Goal: Information Seeking & Learning: Learn about a topic

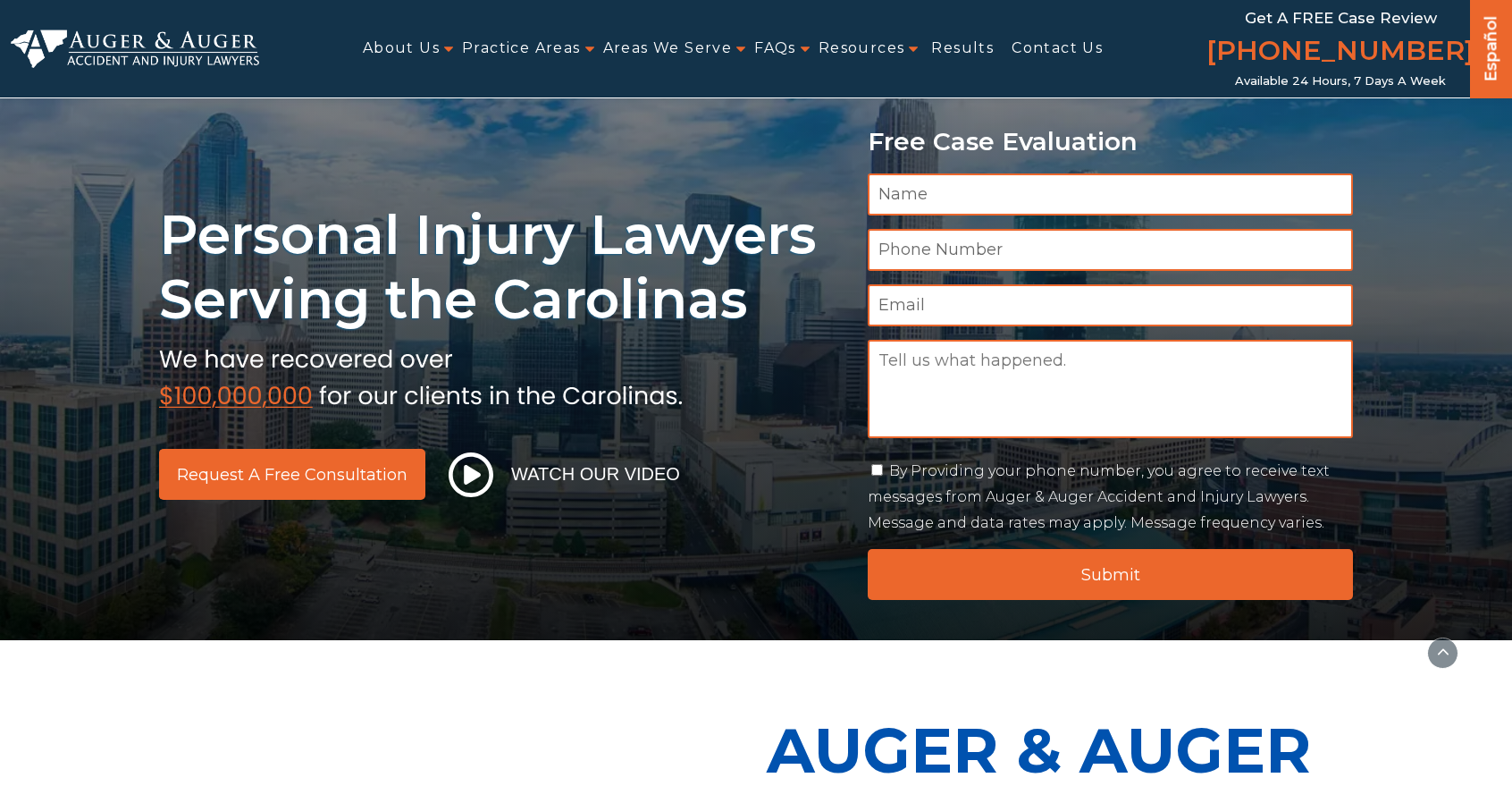
scroll to position [782, 0]
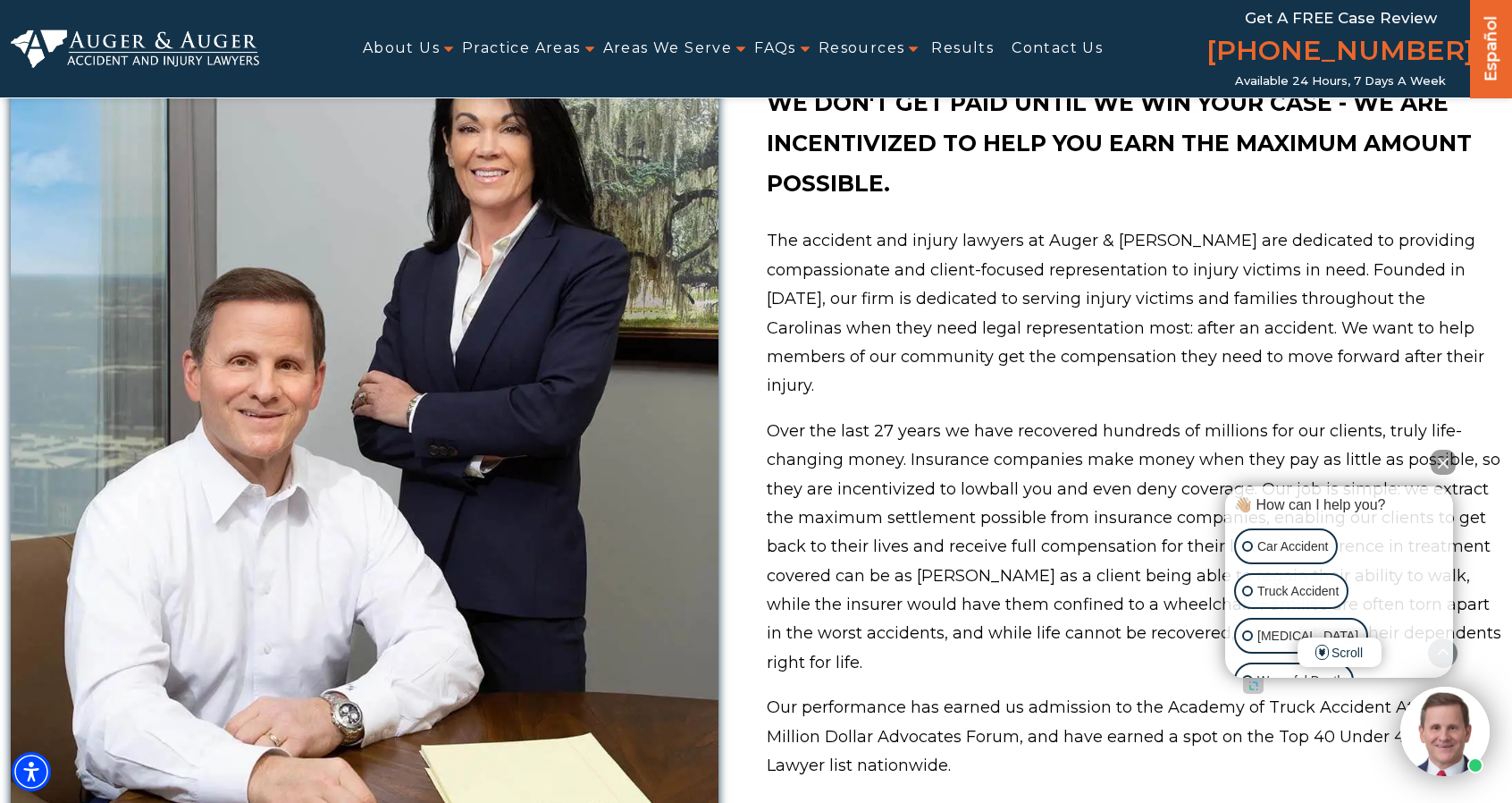
click at [970, 324] on p "The accident and injury lawyers at Auger & Auger are dedicated to providing com…" at bounding box center [1134, 313] width 734 height 173
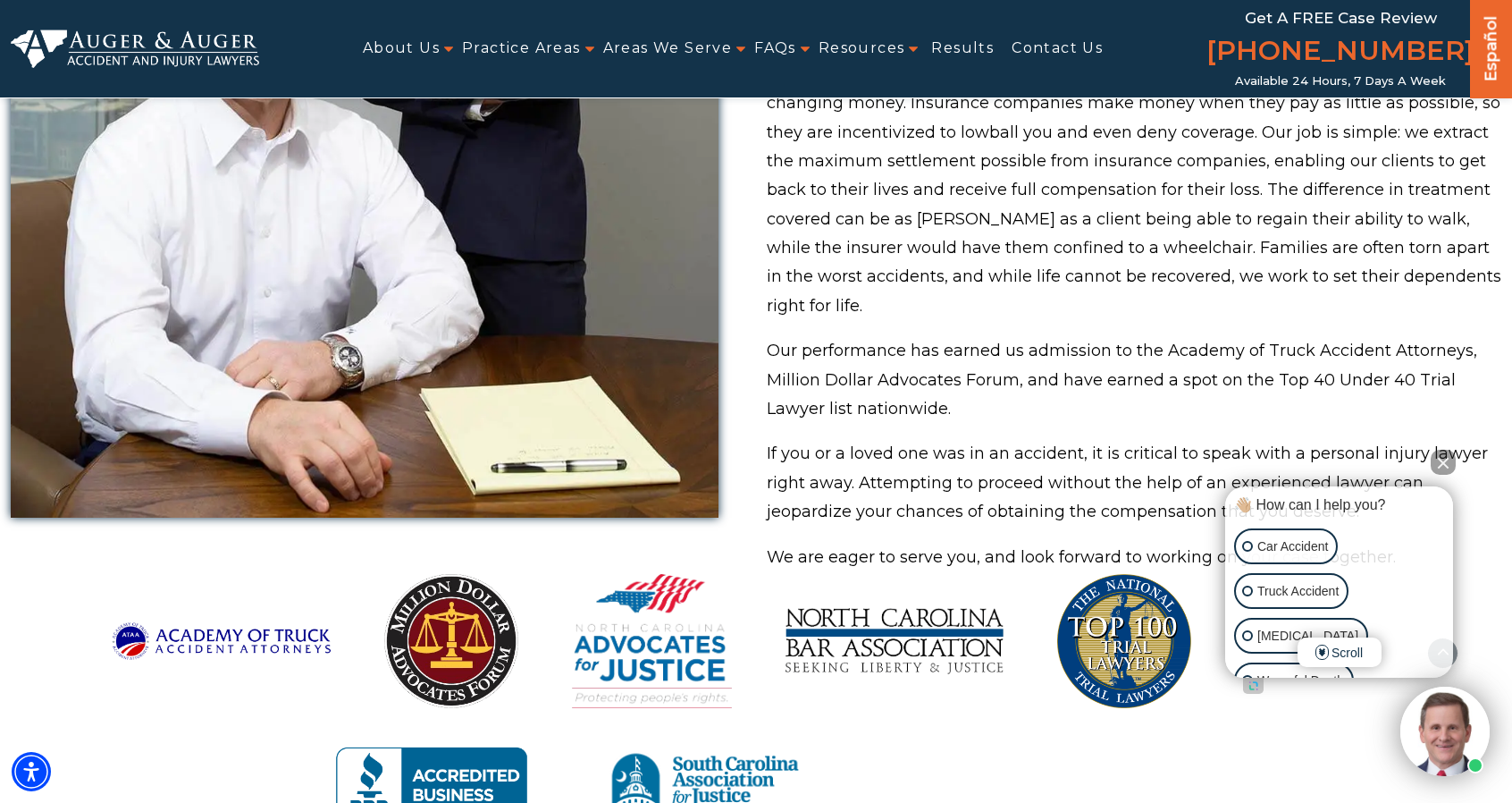
scroll to position [1139, 0]
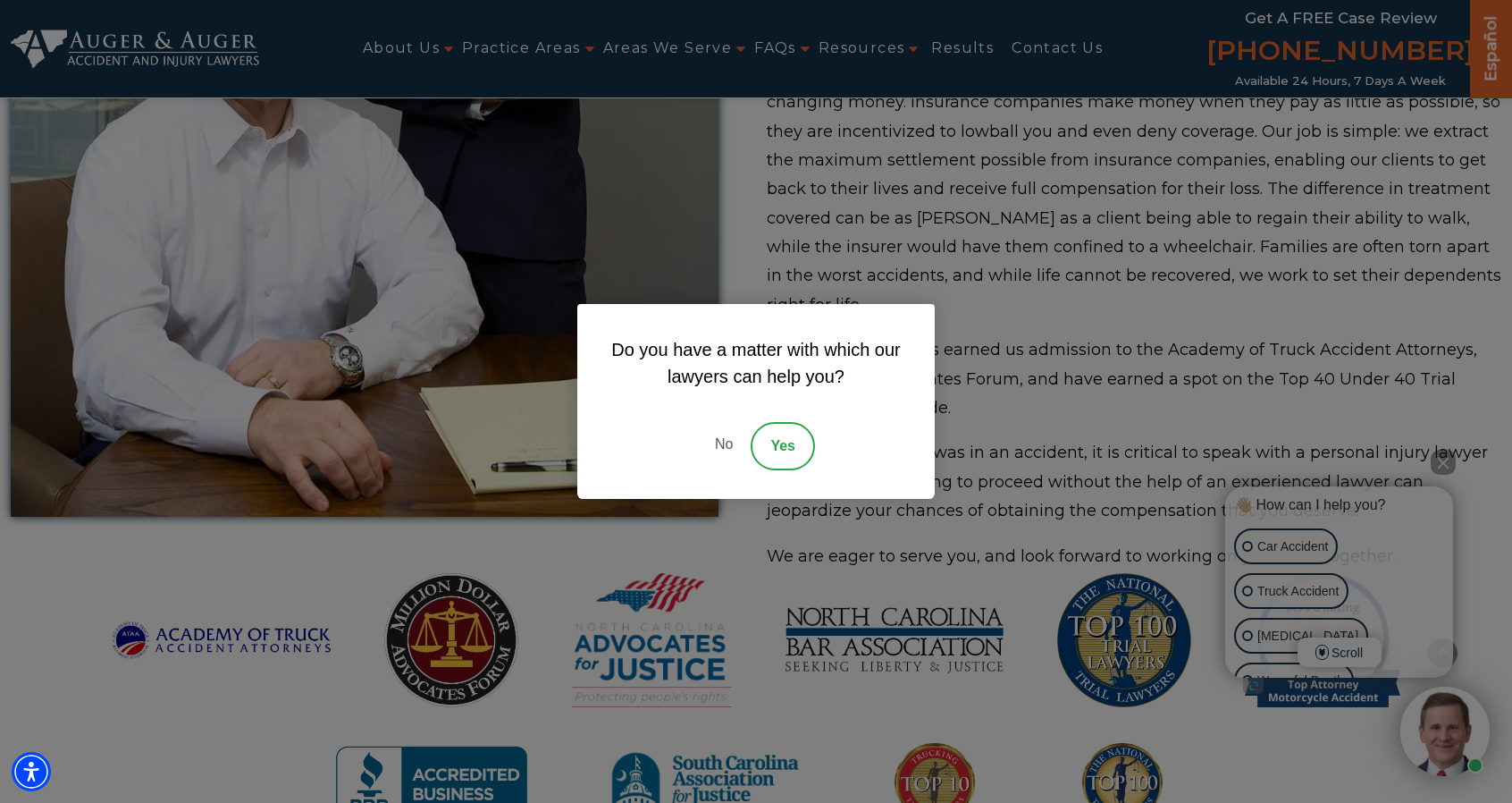
click at [734, 440] on link "No" at bounding box center [724, 446] width 54 height 48
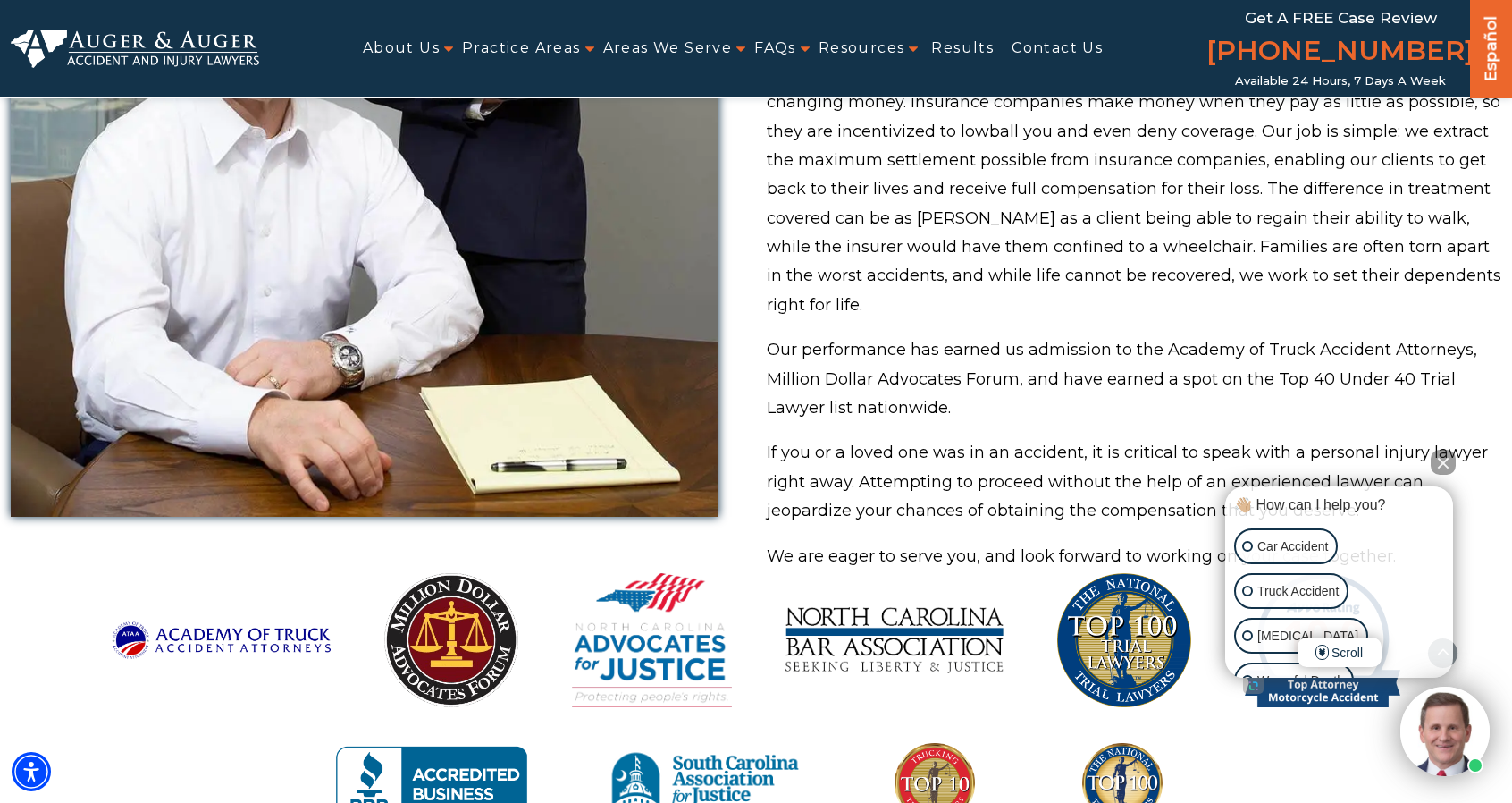
click at [946, 471] on p "If you or a loved one was in an accident, it is critical to speak with a person…" at bounding box center [1134, 482] width 734 height 87
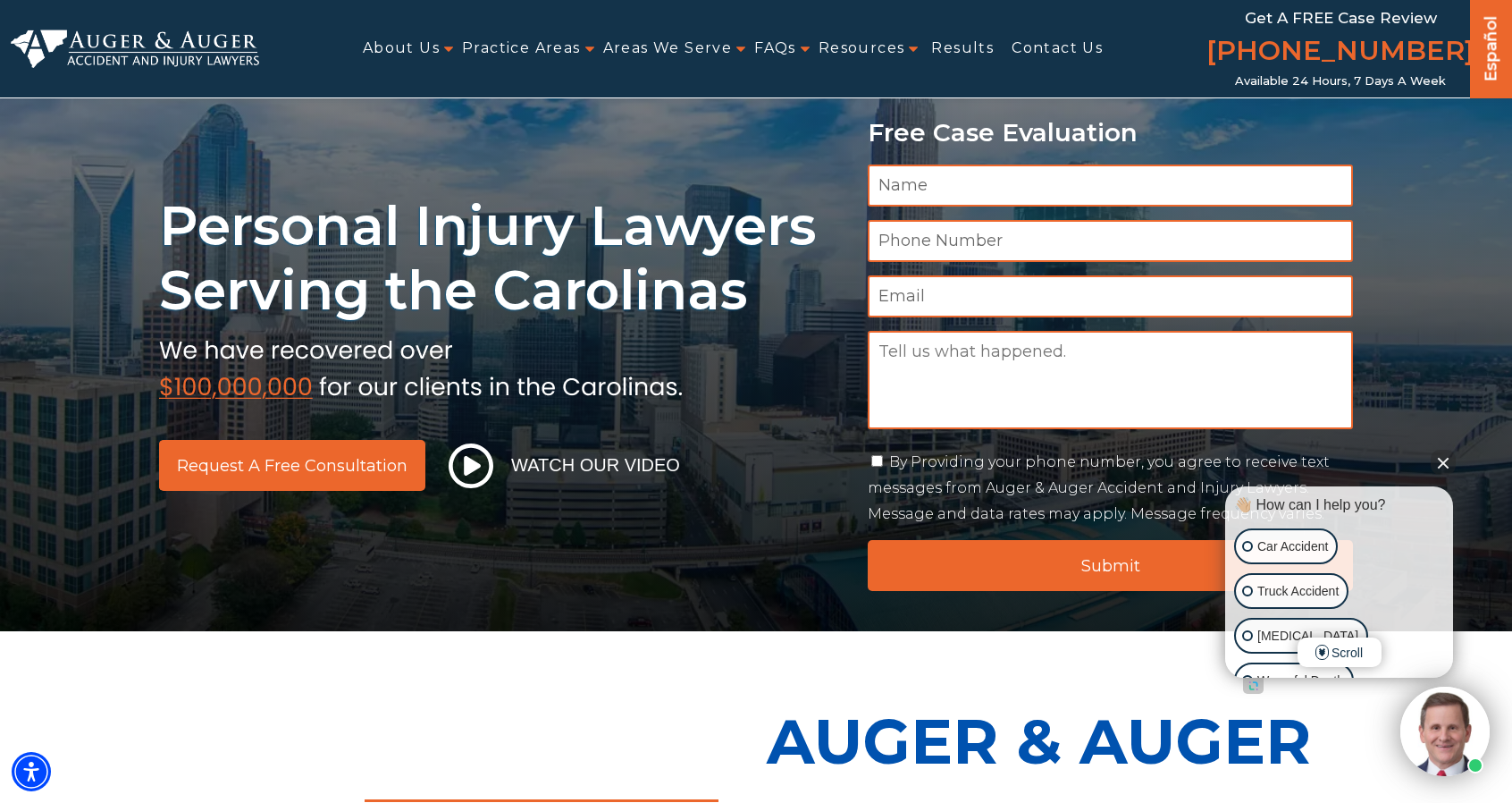
scroll to position [0, 0]
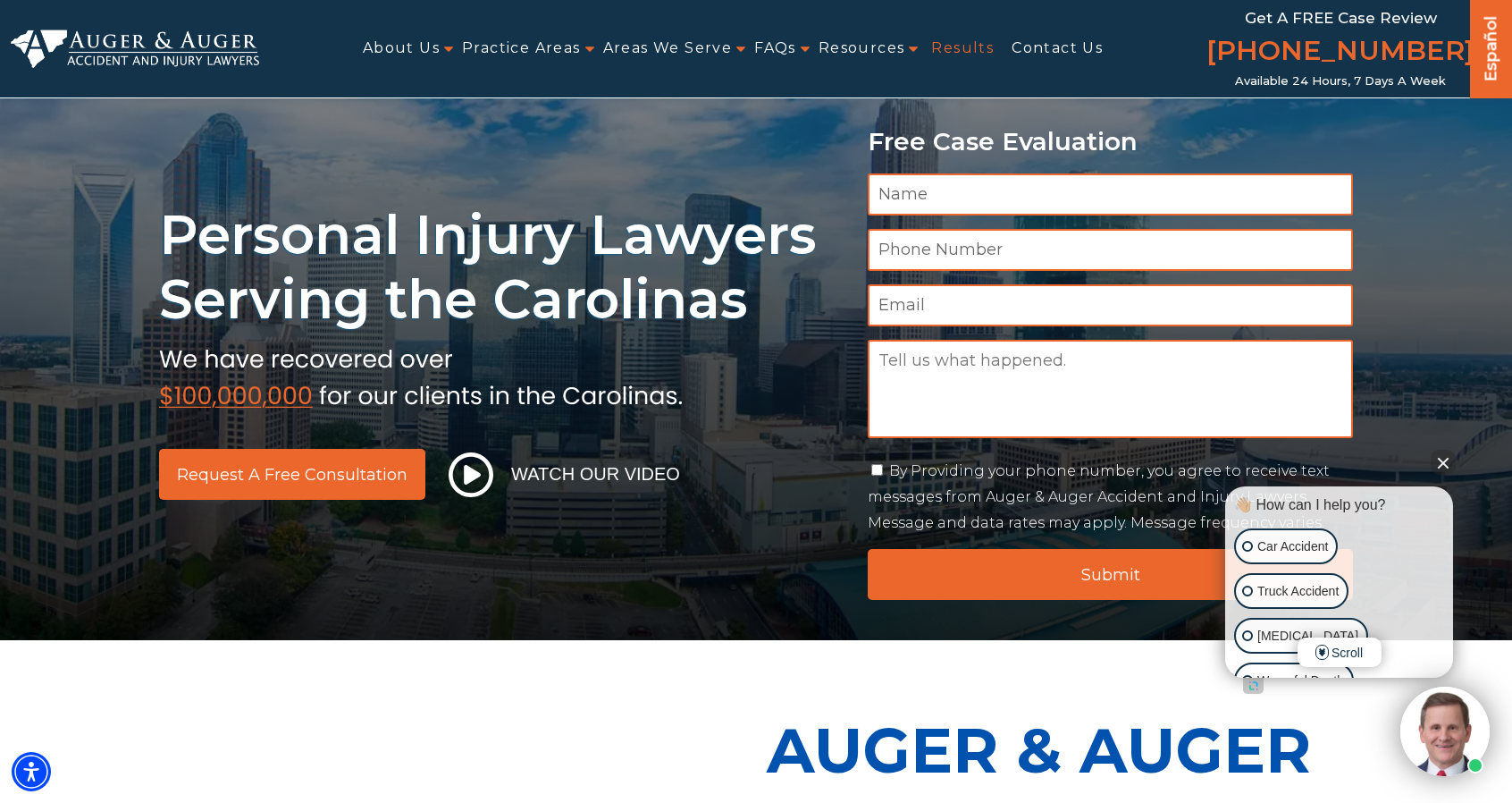
click at [967, 51] on link "Results" at bounding box center [962, 48] width 62 height 41
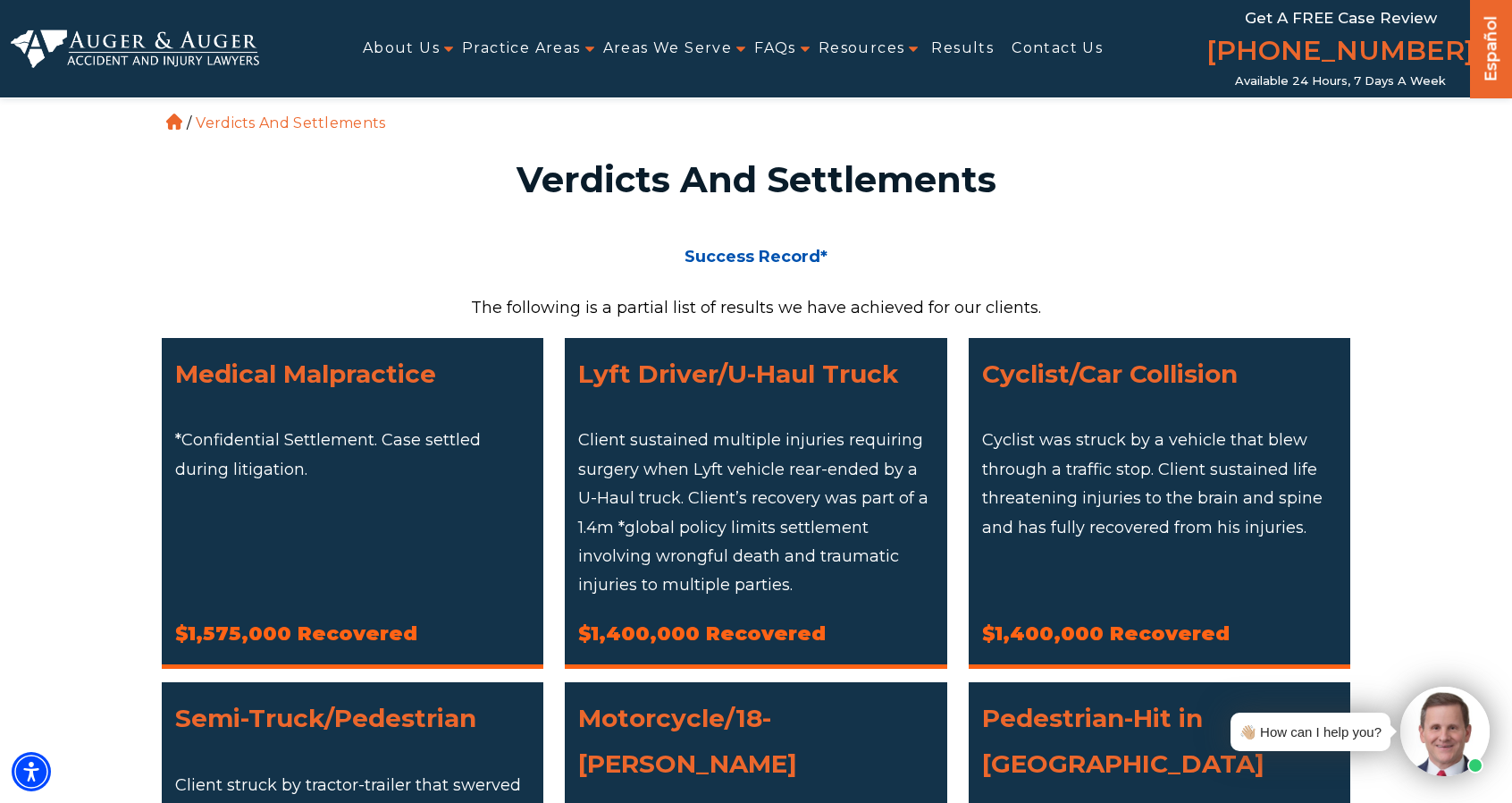
scroll to position [601, 0]
